Goal: Transaction & Acquisition: Purchase product/service

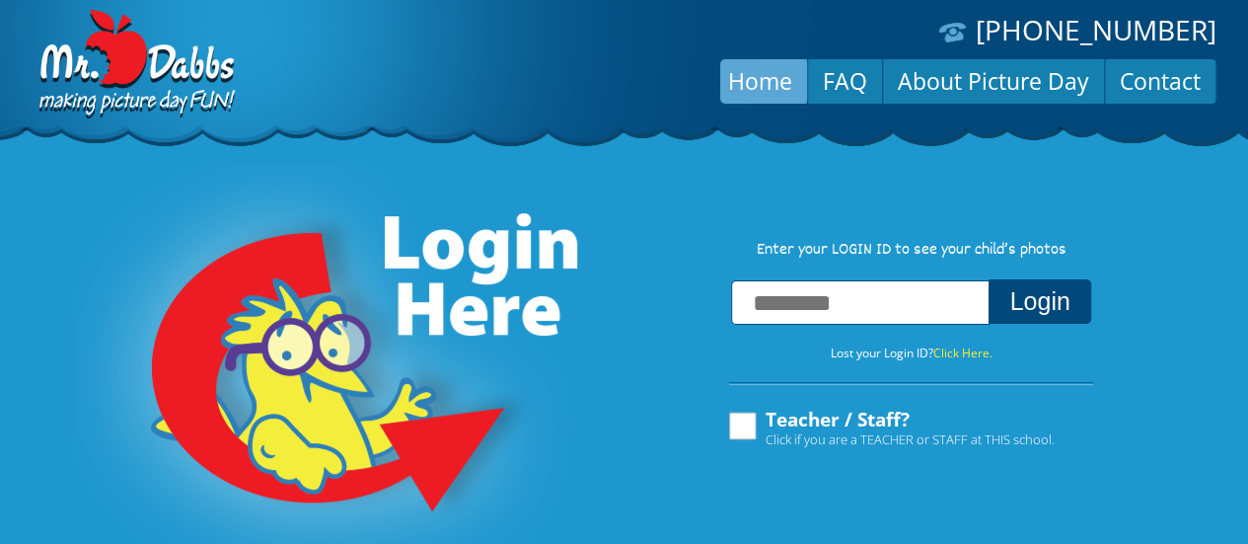
click at [841, 315] on input "text" at bounding box center [860, 302] width 258 height 44
type input "**********"
click at [754, 429] on label "Teacher / Staff? Click if you are a TEACHER or STAFF at THIS school." at bounding box center [890, 427] width 329 height 37
click at [1077, 302] on button "Login" at bounding box center [1039, 301] width 102 height 44
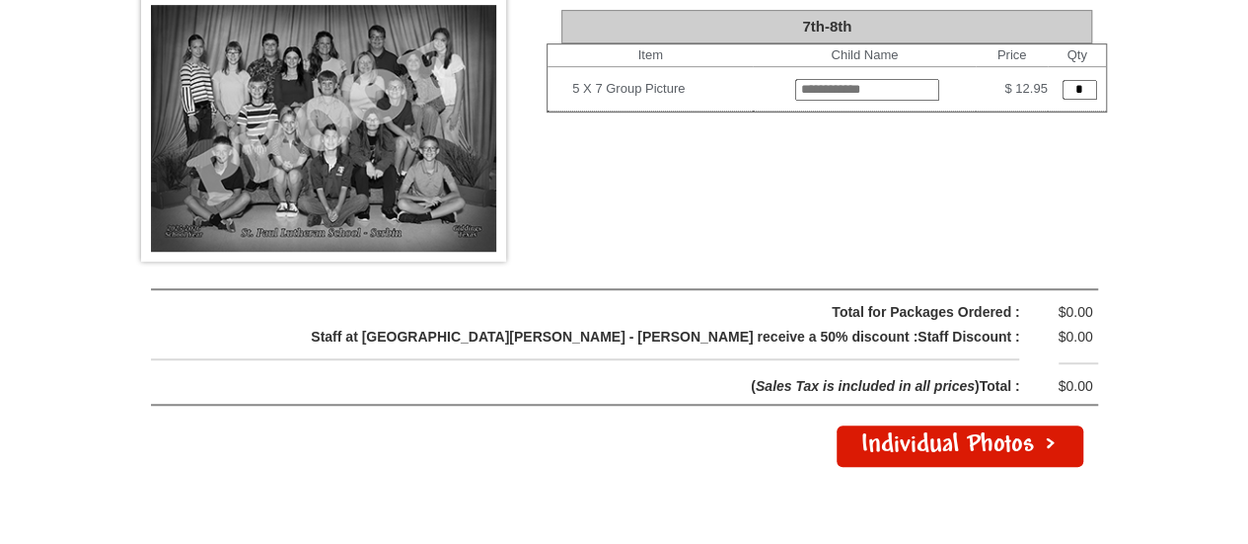
scroll to position [4339, 0]
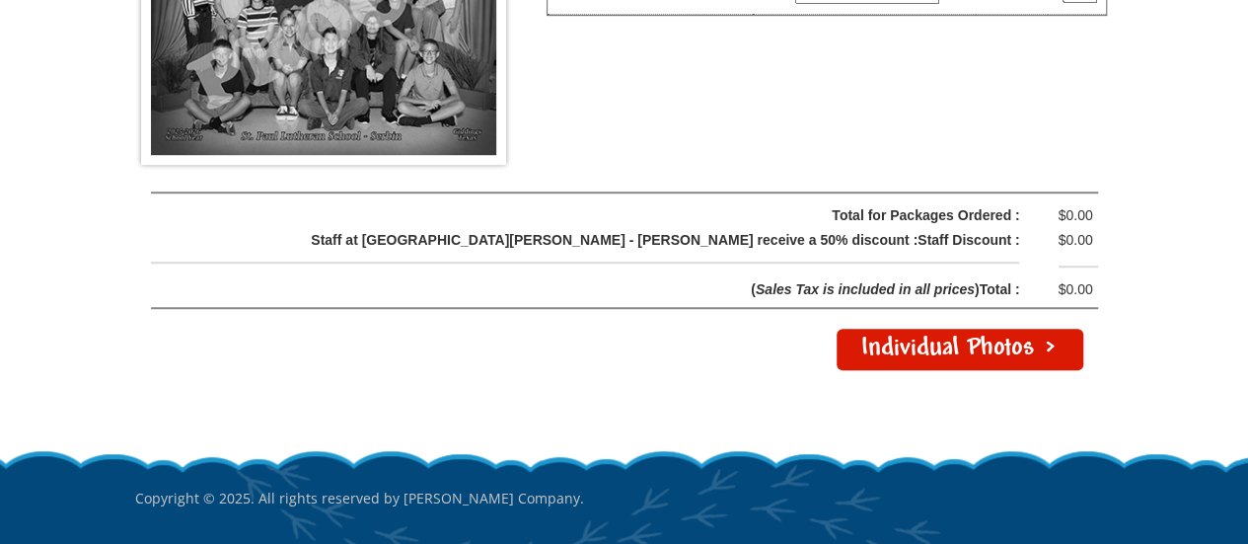
click at [971, 329] on link "Individual Photos >" at bounding box center [960, 349] width 247 height 41
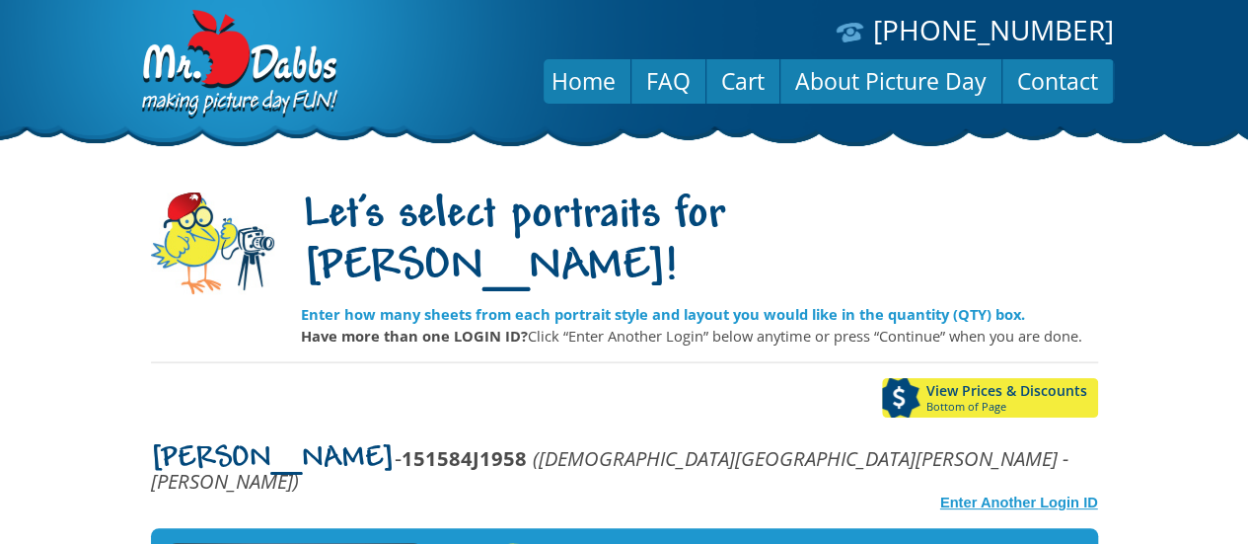
click at [1024, 494] on strong "Enter Another Login ID" at bounding box center [1019, 502] width 158 height 16
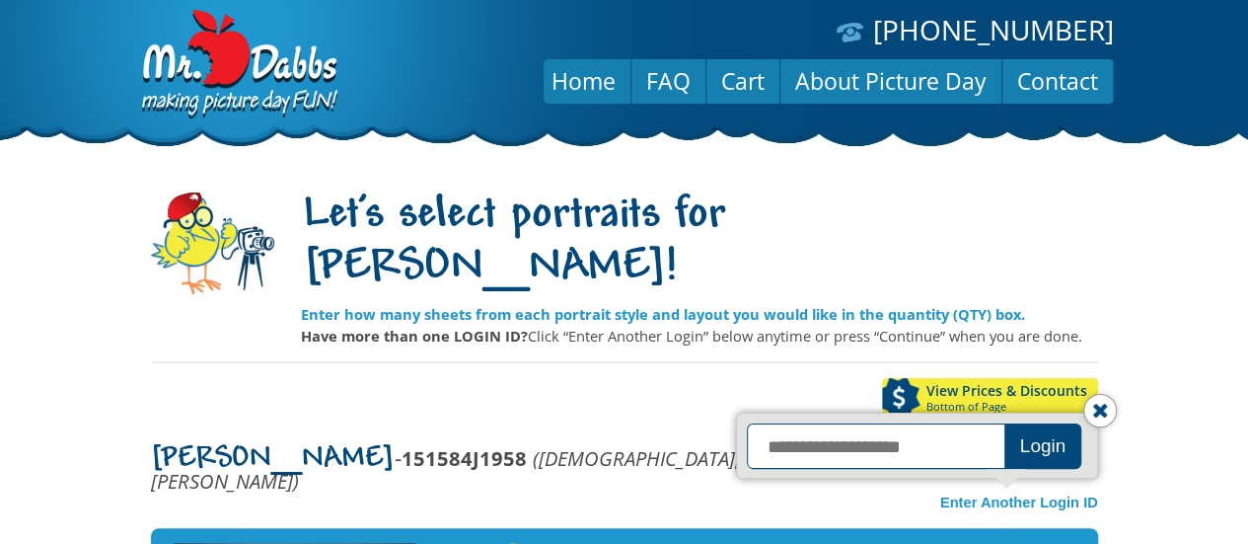
click at [918, 423] on input "text" at bounding box center [878, 445] width 263 height 45
type input "**********"
click at [1028, 423] on button "Login" at bounding box center [1043, 445] width 78 height 45
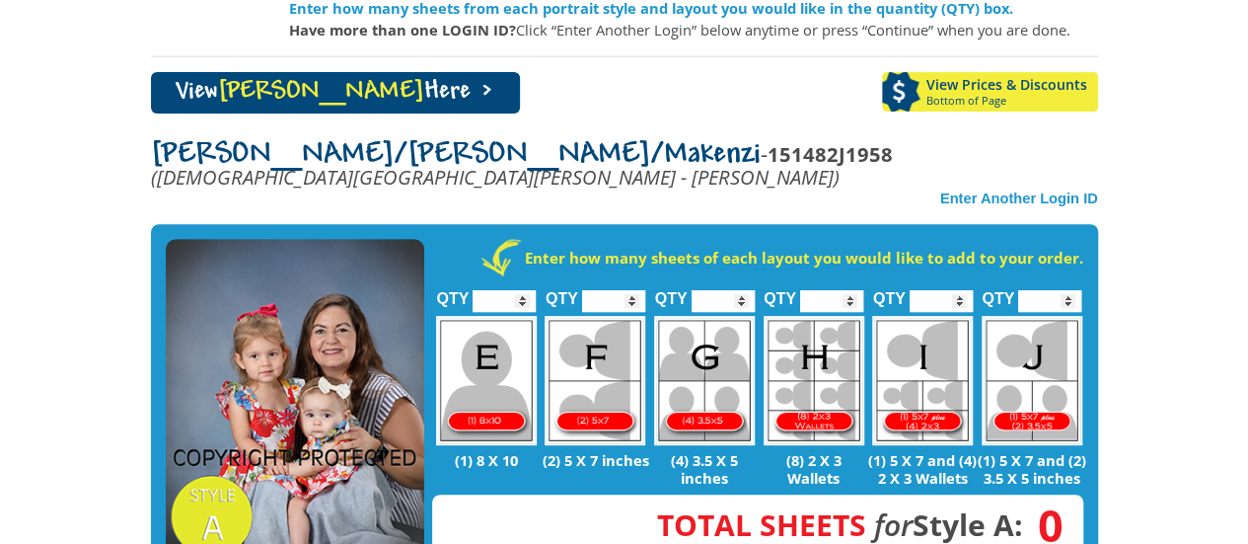
scroll to position [197, 0]
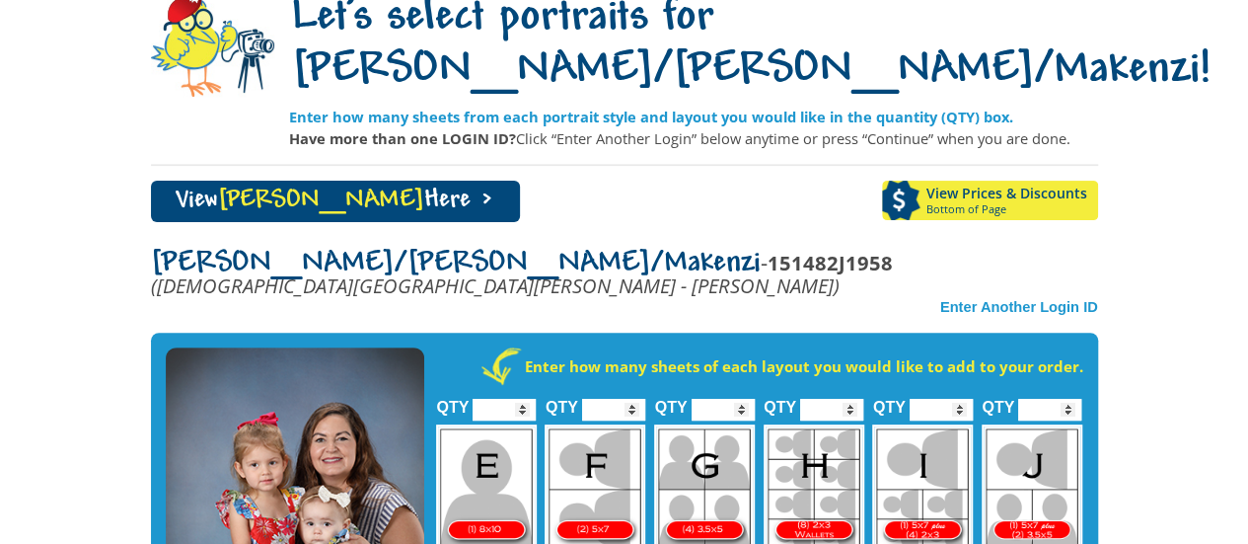
click at [251, 263] on span "Alicia/Landry/Makenzi" at bounding box center [456, 264] width 610 height 32
